Goal: Task Accomplishment & Management: Use online tool/utility

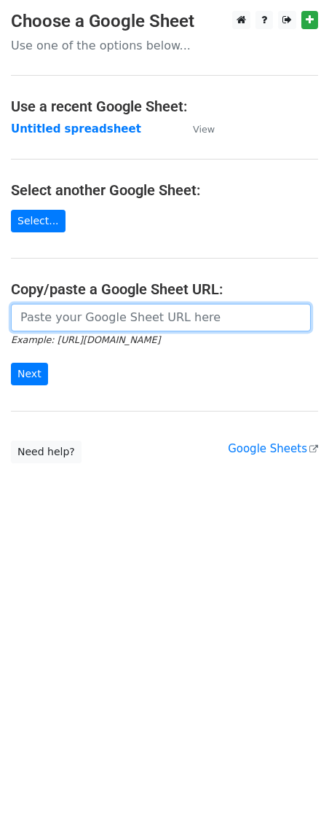
click at [52, 312] on input "url" at bounding box center [161, 318] width 300 height 28
paste input "[URL][DOMAIN_NAME]"
type input "[URL][DOMAIN_NAME]"
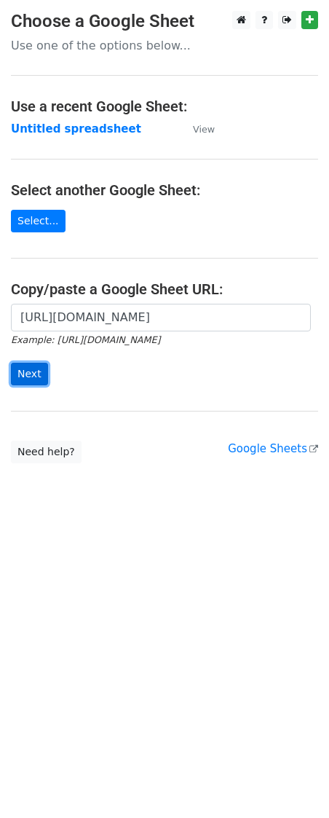
scroll to position [0, 0]
click at [12, 364] on input "Next" at bounding box center [29, 374] width 37 height 23
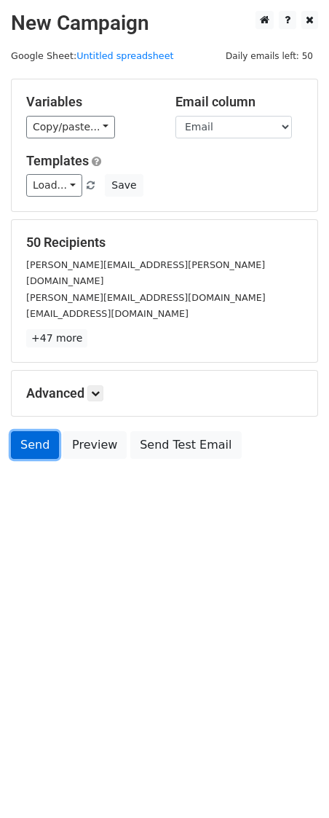
click at [37, 431] on link "Send" at bounding box center [35, 445] width 48 height 28
click at [34, 431] on link "Send" at bounding box center [35, 445] width 48 height 28
click at [35, 431] on link "Send" at bounding box center [35, 445] width 48 height 28
click at [36, 431] on link "Send" at bounding box center [35, 445] width 48 height 28
